Goal: Task Accomplishment & Management: Complete application form

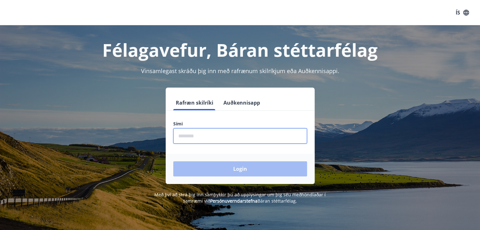
click at [198, 136] on input "phone" at bounding box center [240, 135] width 134 height 15
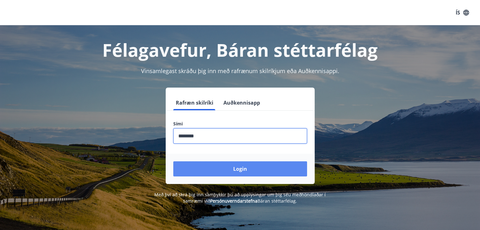
type input "********"
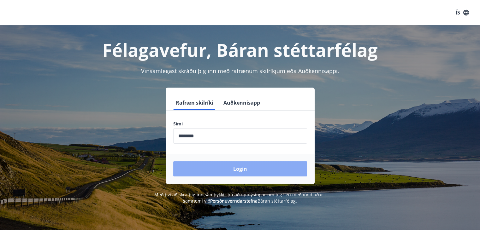
click at [232, 169] on button "Login" at bounding box center [240, 169] width 134 height 15
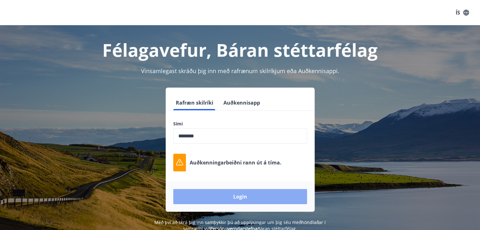
click at [235, 197] on button "Login" at bounding box center [240, 196] width 134 height 15
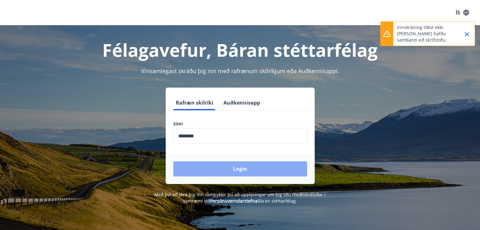
click at [241, 165] on button "Login" at bounding box center [240, 169] width 134 height 15
click at [223, 166] on button "Login" at bounding box center [240, 169] width 134 height 15
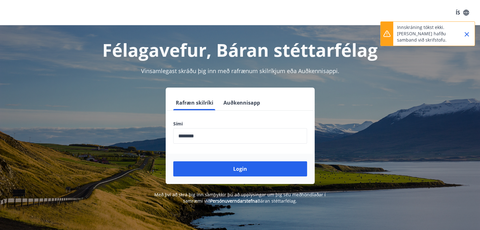
click at [249, 106] on button "Auðkennisapp" at bounding box center [242, 102] width 42 height 15
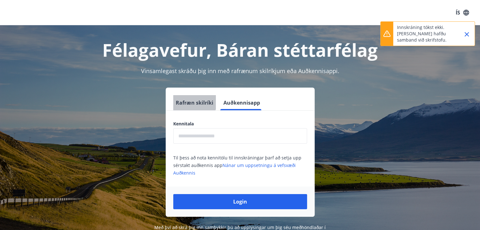
click at [190, 102] on button "Rafræn skilríki" at bounding box center [194, 102] width 43 height 15
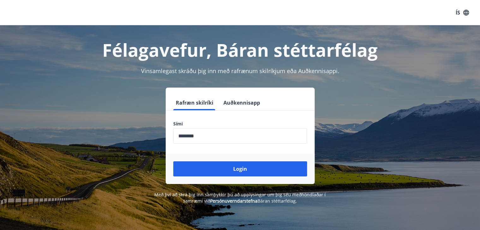
click at [463, 15] on icon "button" at bounding box center [465, 12] width 7 height 7
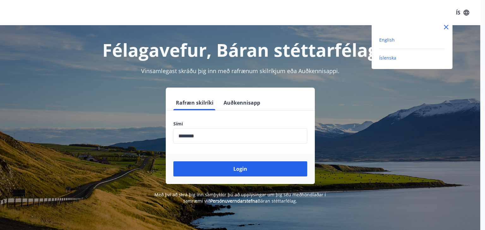
click at [393, 42] on span "English" at bounding box center [386, 40] width 15 height 6
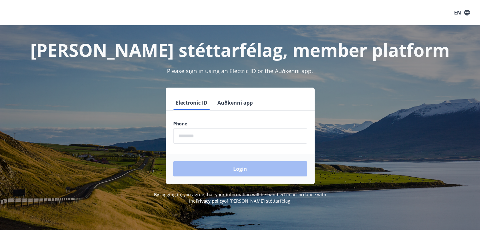
click at [231, 133] on input "phone" at bounding box center [240, 135] width 134 height 15
type input "********"
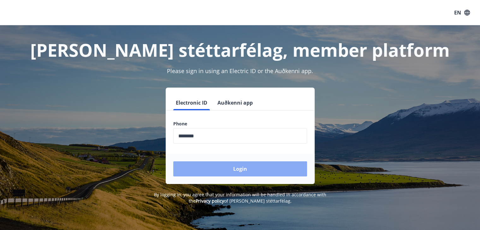
click at [223, 168] on button "Login" at bounding box center [240, 169] width 134 height 15
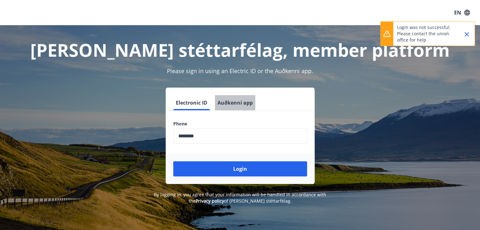
click at [238, 104] on button "Auðkenni app" at bounding box center [235, 102] width 40 height 15
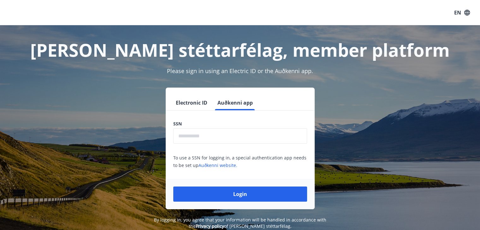
click at [219, 137] on input "text" at bounding box center [240, 135] width 134 height 15
click at [201, 101] on button "Electronic ID" at bounding box center [191, 102] width 37 height 15
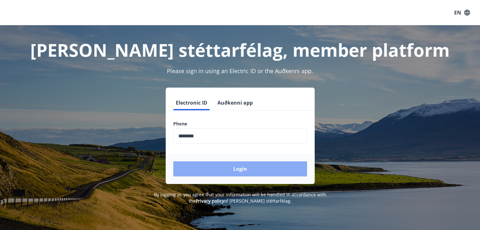
click at [221, 169] on button "Login" at bounding box center [240, 169] width 134 height 15
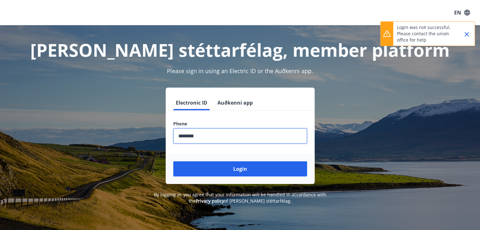
drag, startPoint x: 110, startPoint y: 132, endPoint x: 91, endPoint y: 134, distance: 19.1
click at [91, 134] on div "Electronic ID Auðkenni app Phone ​ Login" at bounding box center [240, 136] width 439 height 97
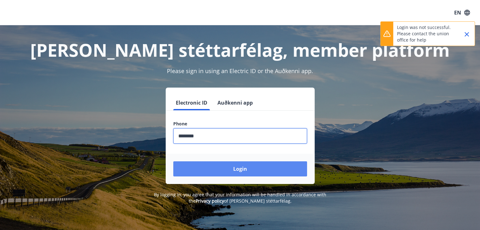
type input "********"
click at [193, 171] on button "Login" at bounding box center [240, 169] width 134 height 15
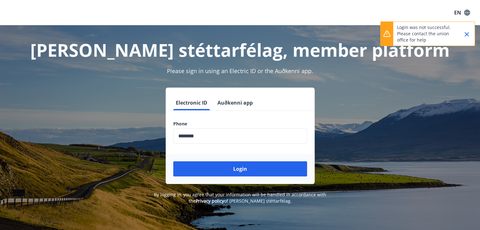
click at [468, 35] on icon "Close" at bounding box center [467, 35] width 8 height 8
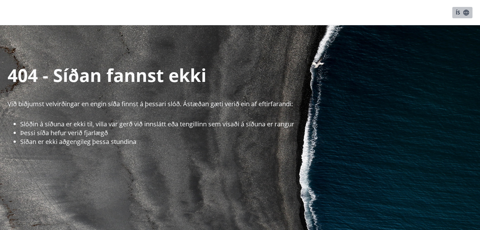
click at [457, 13] on button "ÍS" at bounding box center [462, 12] width 20 height 11
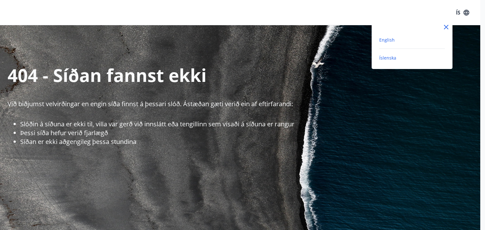
click at [392, 41] on span "English" at bounding box center [386, 40] width 15 height 6
